Goal: Check status: Check status

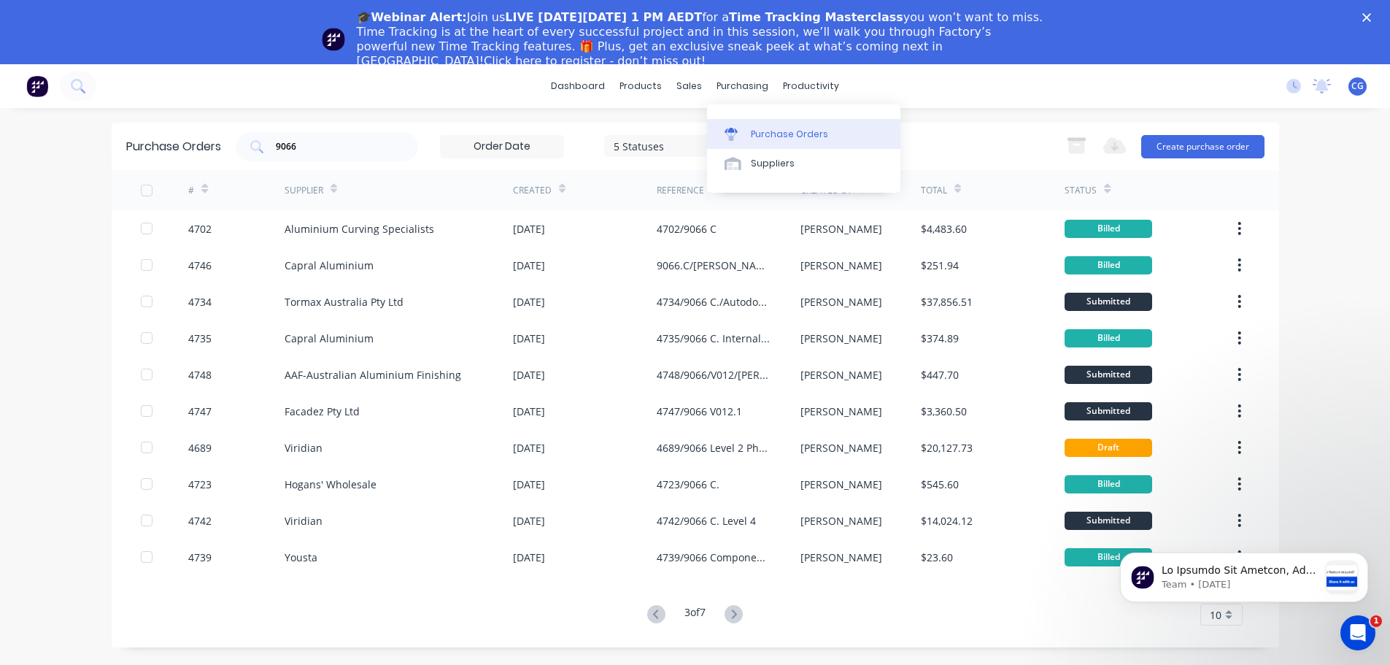
click at [774, 132] on div "Purchase Orders" at bounding box center [789, 134] width 77 height 13
click at [313, 144] on input "9066" at bounding box center [334, 146] width 121 height 15
click at [738, 612] on g at bounding box center [734, 614] width 18 height 18
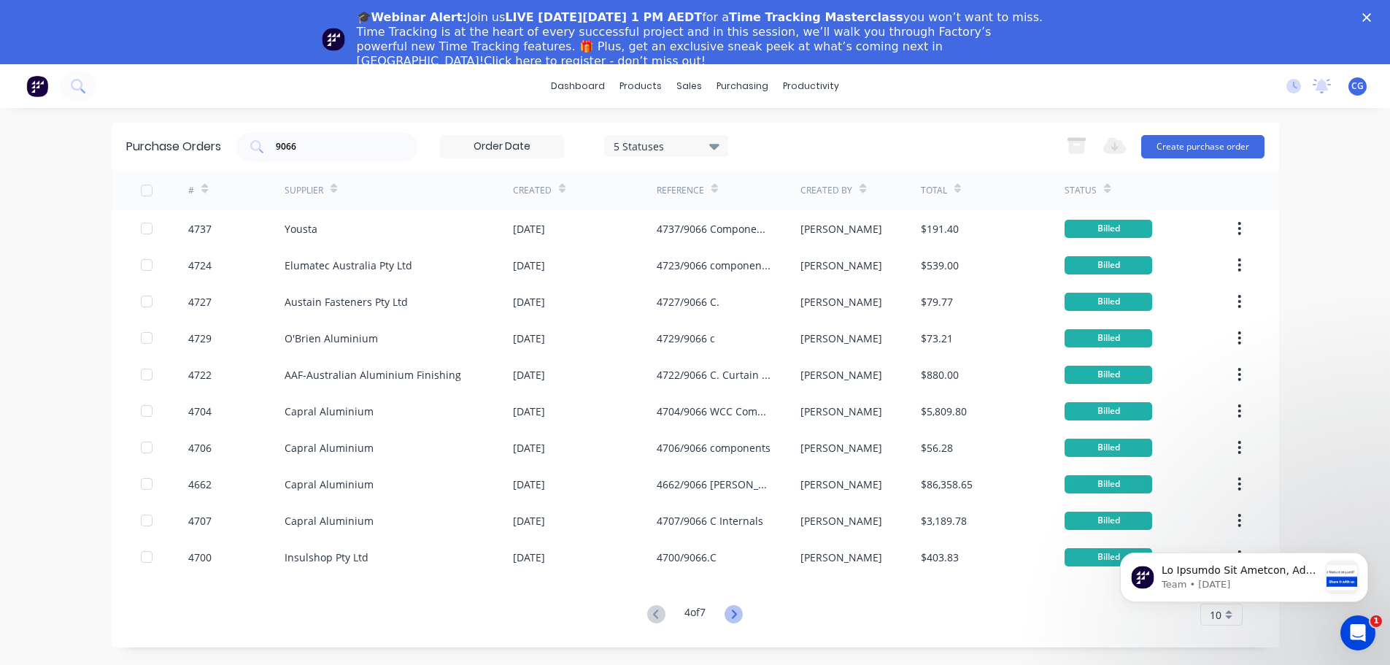
click at [739, 617] on icon at bounding box center [734, 614] width 18 height 18
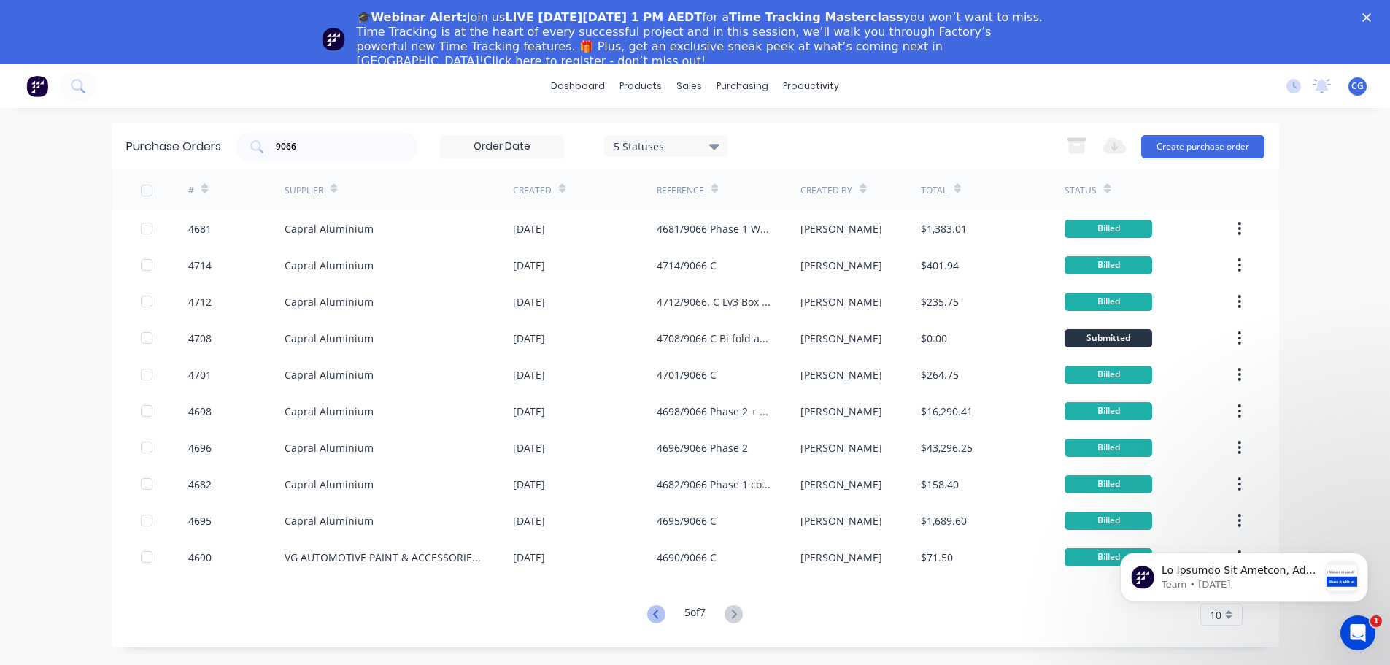
click at [655, 618] on icon at bounding box center [655, 613] width 5 height 9
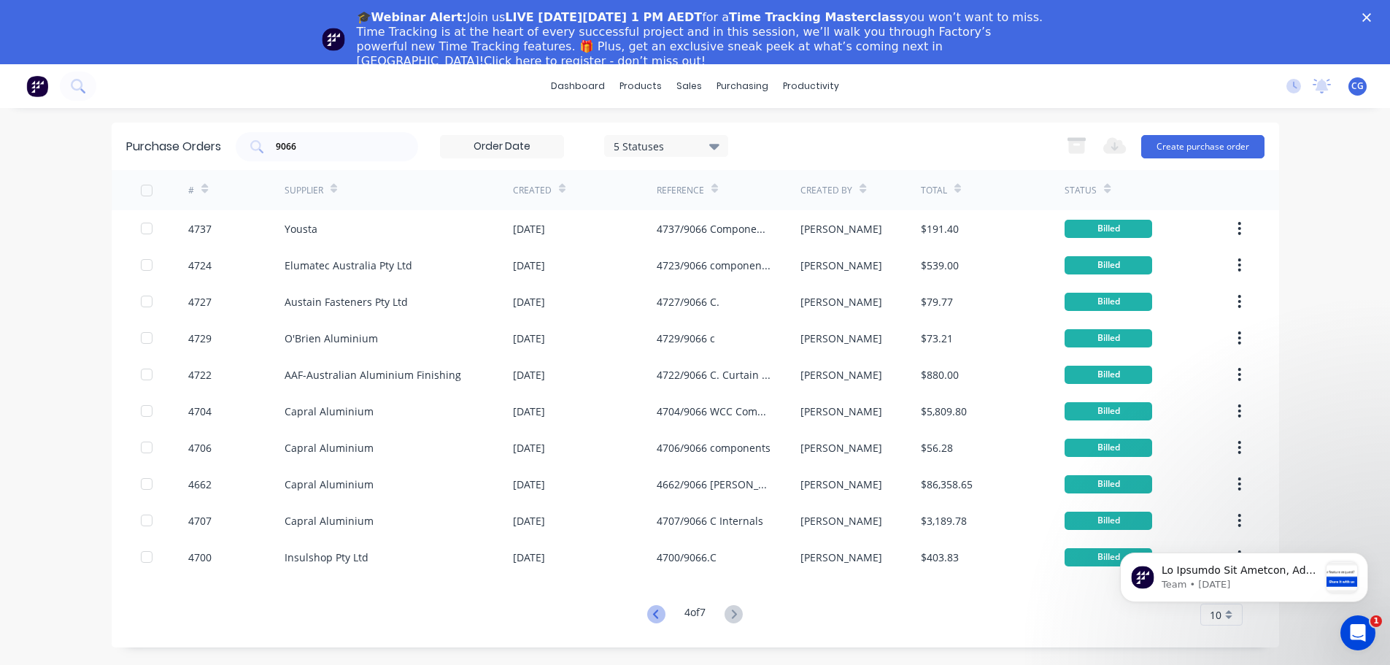
click at [655, 617] on icon at bounding box center [655, 613] width 5 height 9
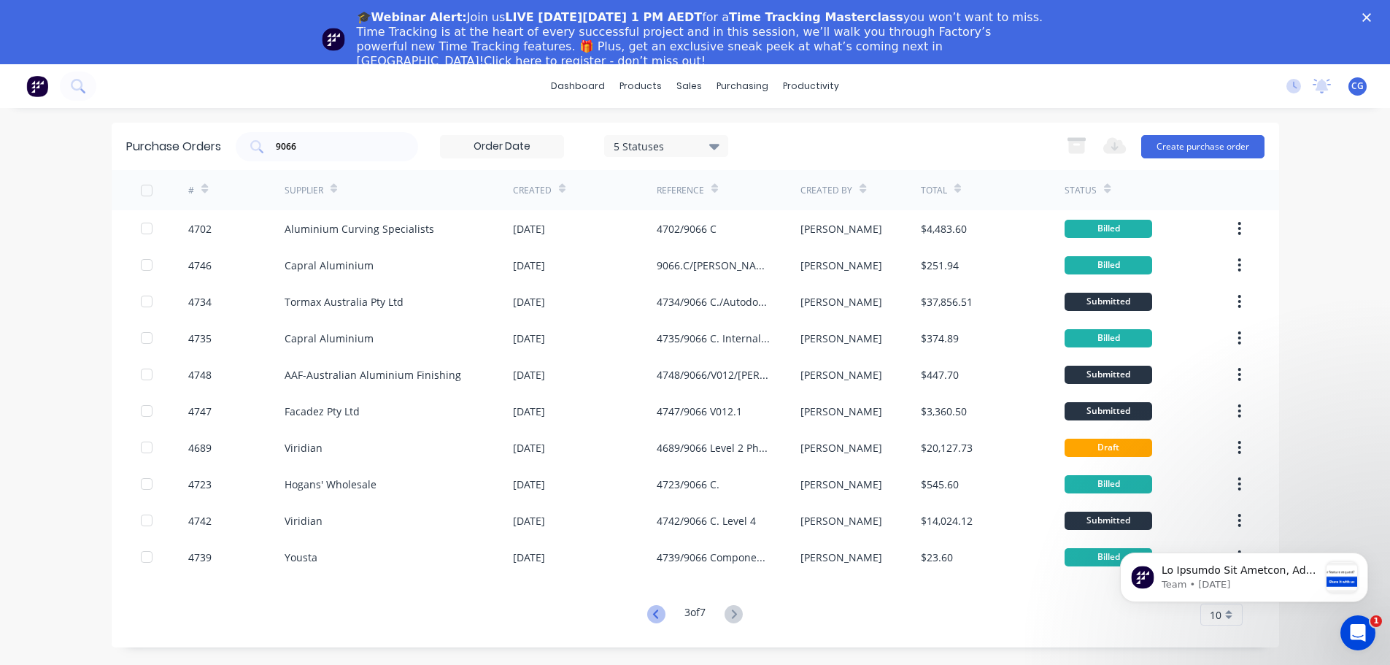
click at [657, 613] on icon at bounding box center [656, 614] width 18 height 18
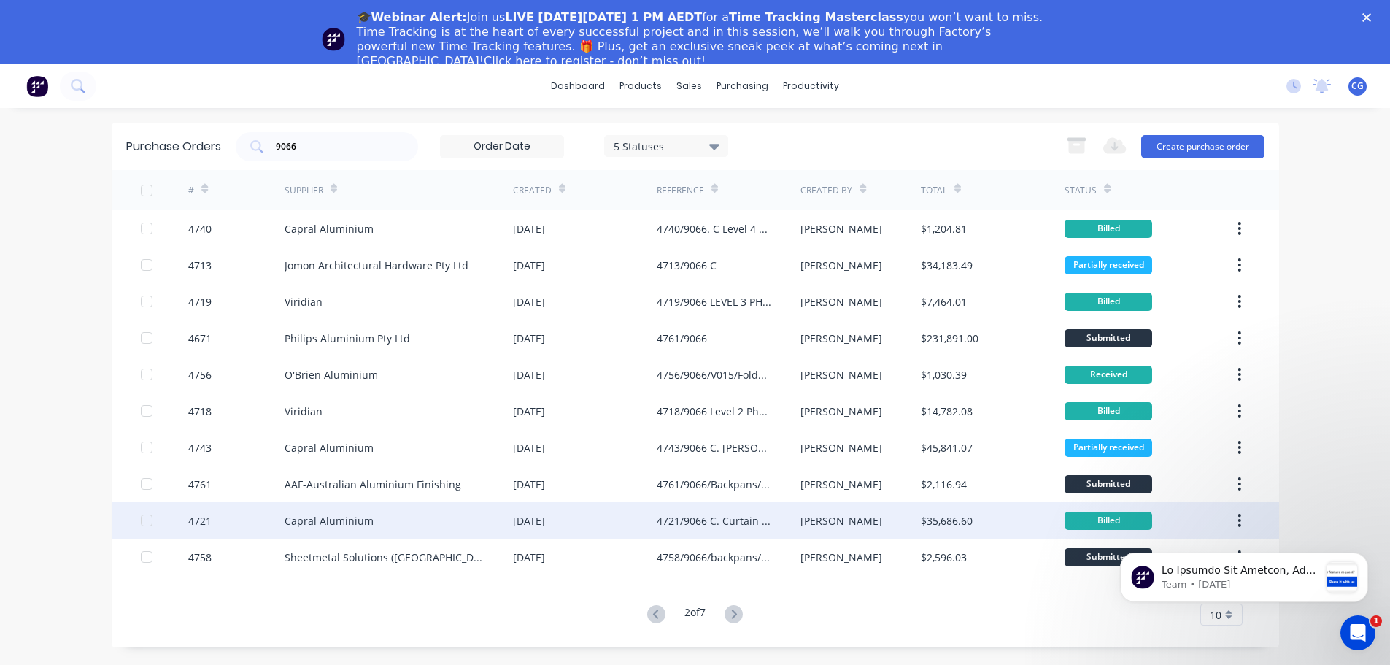
click at [700, 523] on div "4721/9066 C. Curtain Wall" at bounding box center [714, 520] width 115 height 15
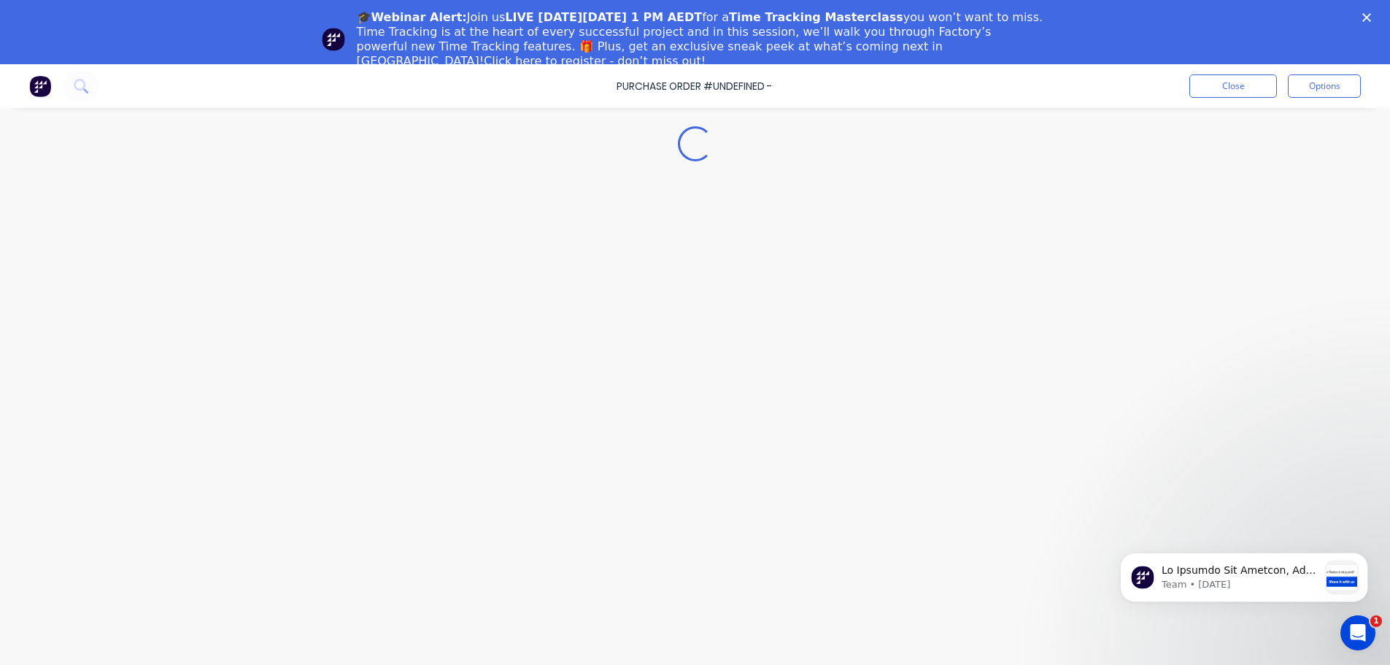
type textarea "x"
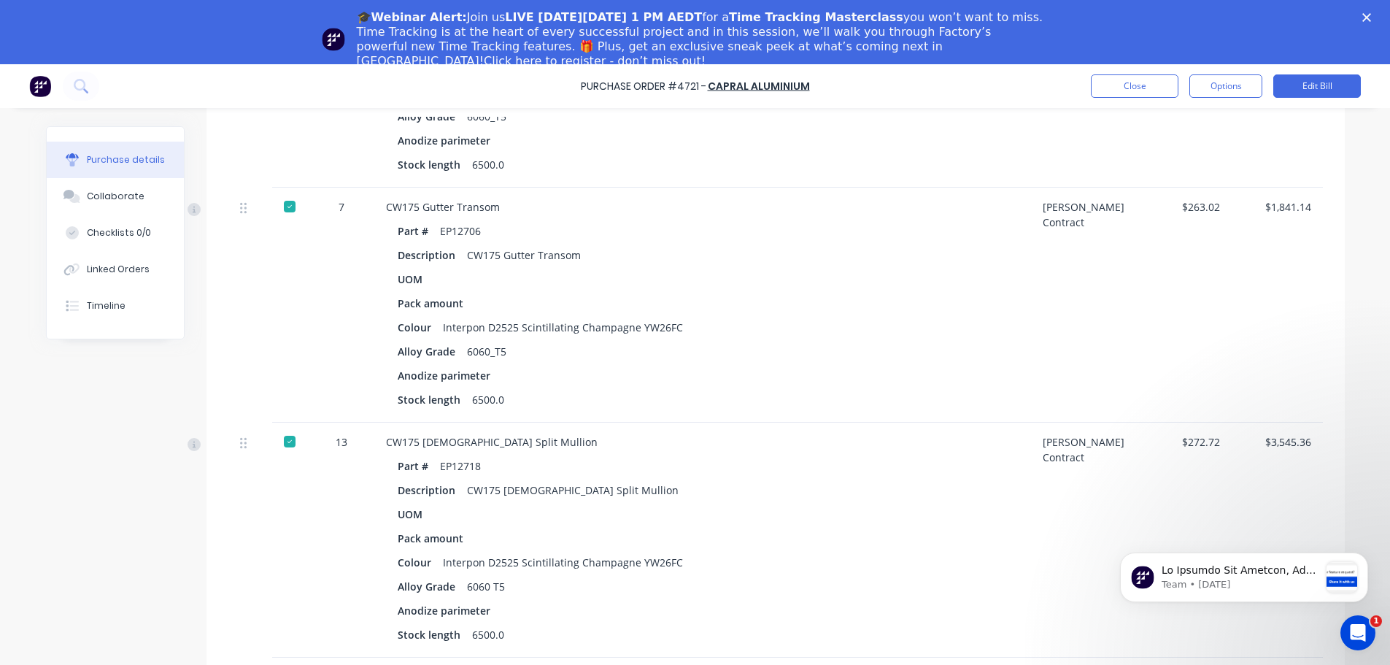
scroll to position [898, 0]
